Goal: Transaction & Acquisition: Purchase product/service

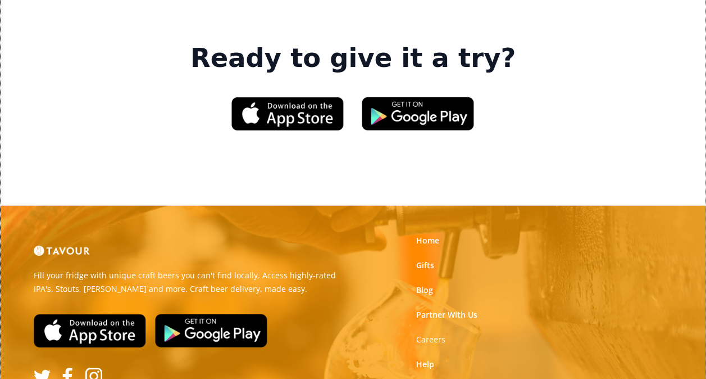
scroll to position [1715, 0]
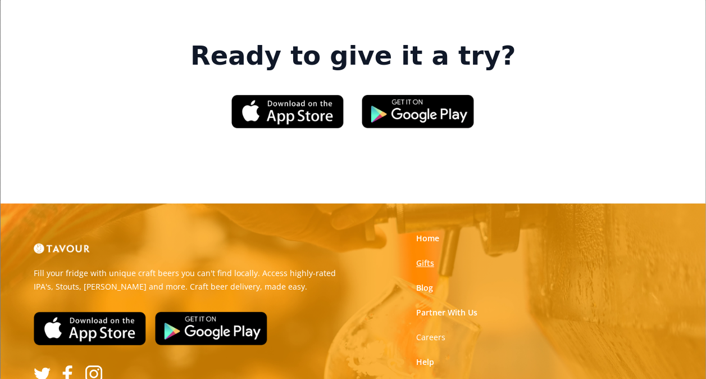
click at [420, 257] on link "Gifts" at bounding box center [425, 262] width 18 height 11
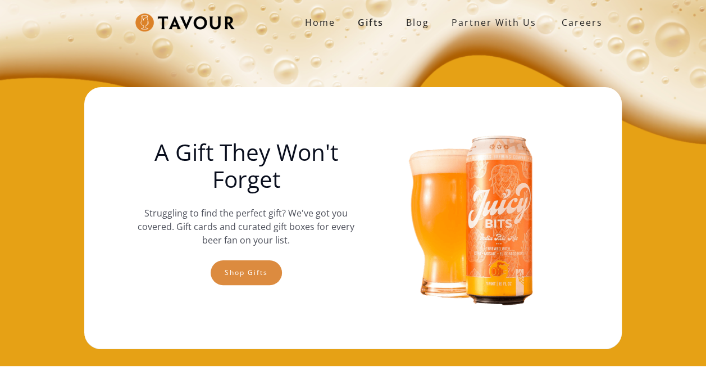
click at [238, 273] on link "Shop gifts" at bounding box center [246, 272] width 71 height 25
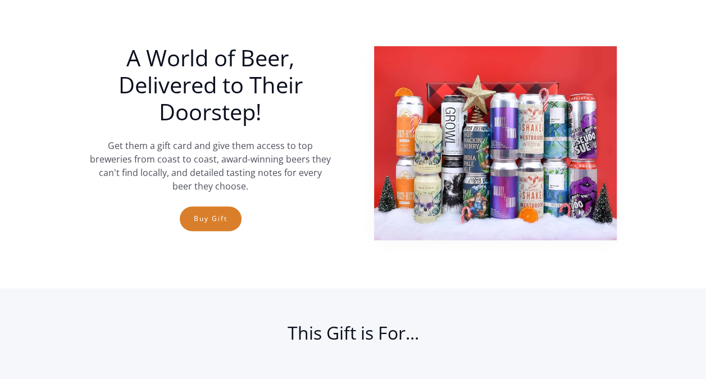
scroll to position [368, 0]
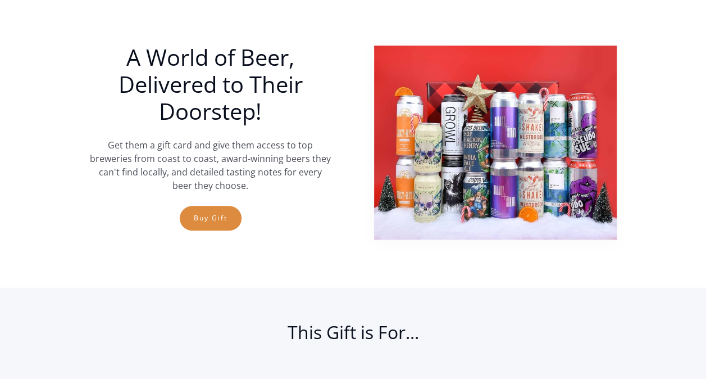
click at [214, 223] on link "Buy Gift" at bounding box center [211, 218] width 62 height 25
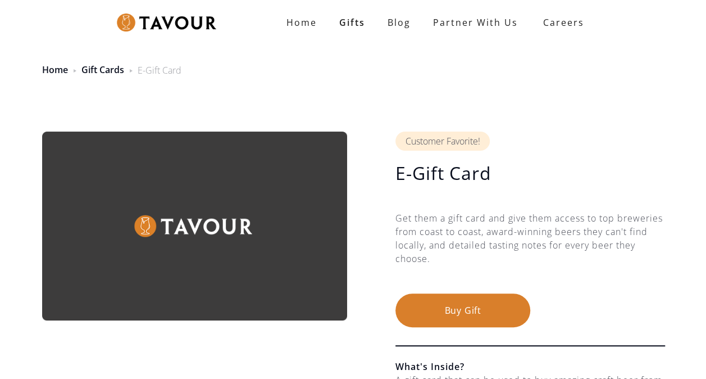
click at [452, 308] on button "Buy Gift" at bounding box center [463, 310] width 135 height 34
